Goal: Task Accomplishment & Management: Use online tool/utility

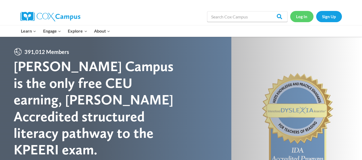
click at [301, 19] on link "Log In" at bounding box center [301, 16] width 23 height 11
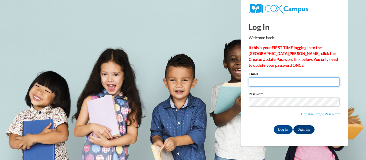
click at [260, 83] on input "Email" at bounding box center [294, 82] width 91 height 9
type input "kbrooke@kusd.edu"
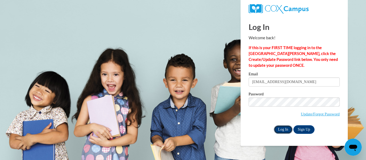
click at [282, 127] on input "Log In" at bounding box center [283, 130] width 19 height 9
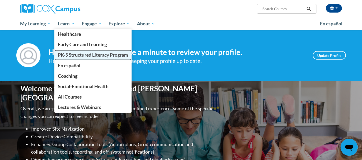
click at [63, 54] on span "PK-5 Structured Literacy Program" at bounding box center [93, 55] width 70 height 6
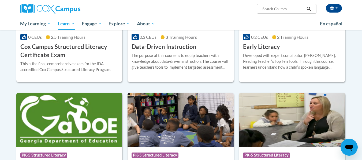
scroll to position [200, 0]
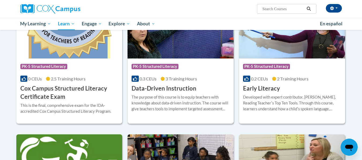
click at [165, 89] on h3 "Data-Driven Instruction" at bounding box center [164, 89] width 65 height 8
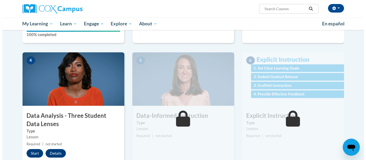
scroll to position [227, 0]
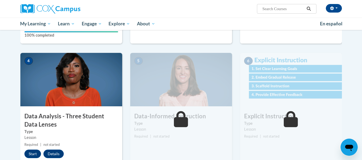
click at [165, 87] on img at bounding box center [181, 80] width 102 height 54
click at [29, 154] on button "Start" at bounding box center [32, 154] width 17 height 9
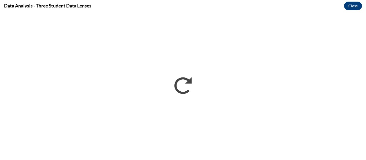
scroll to position [0, 0]
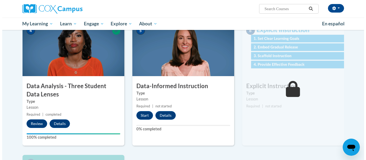
scroll to position [257, 0]
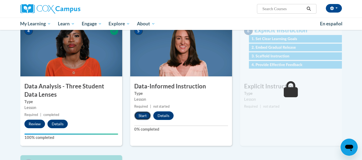
click at [139, 117] on button "Start" at bounding box center [142, 116] width 17 height 9
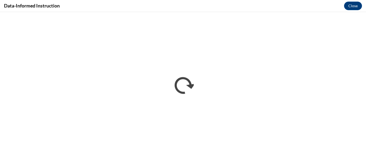
scroll to position [0, 0]
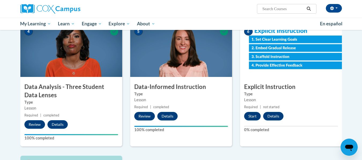
scroll to position [257, 0]
